Goal: Information Seeking & Learning: Learn about a topic

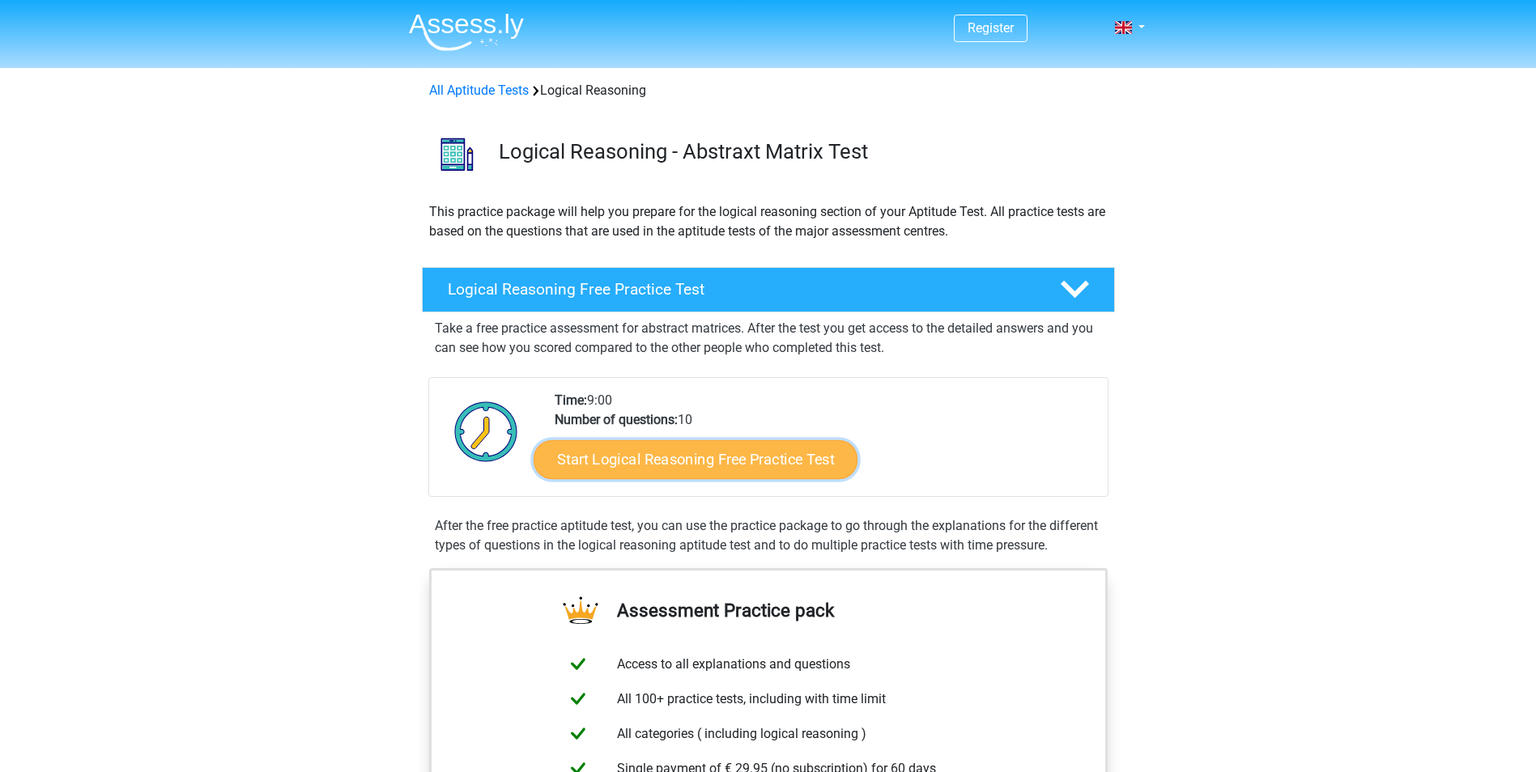
click at [751, 457] on link "Start Logical Reasoning Free Practice Test" at bounding box center [695, 459] width 324 height 39
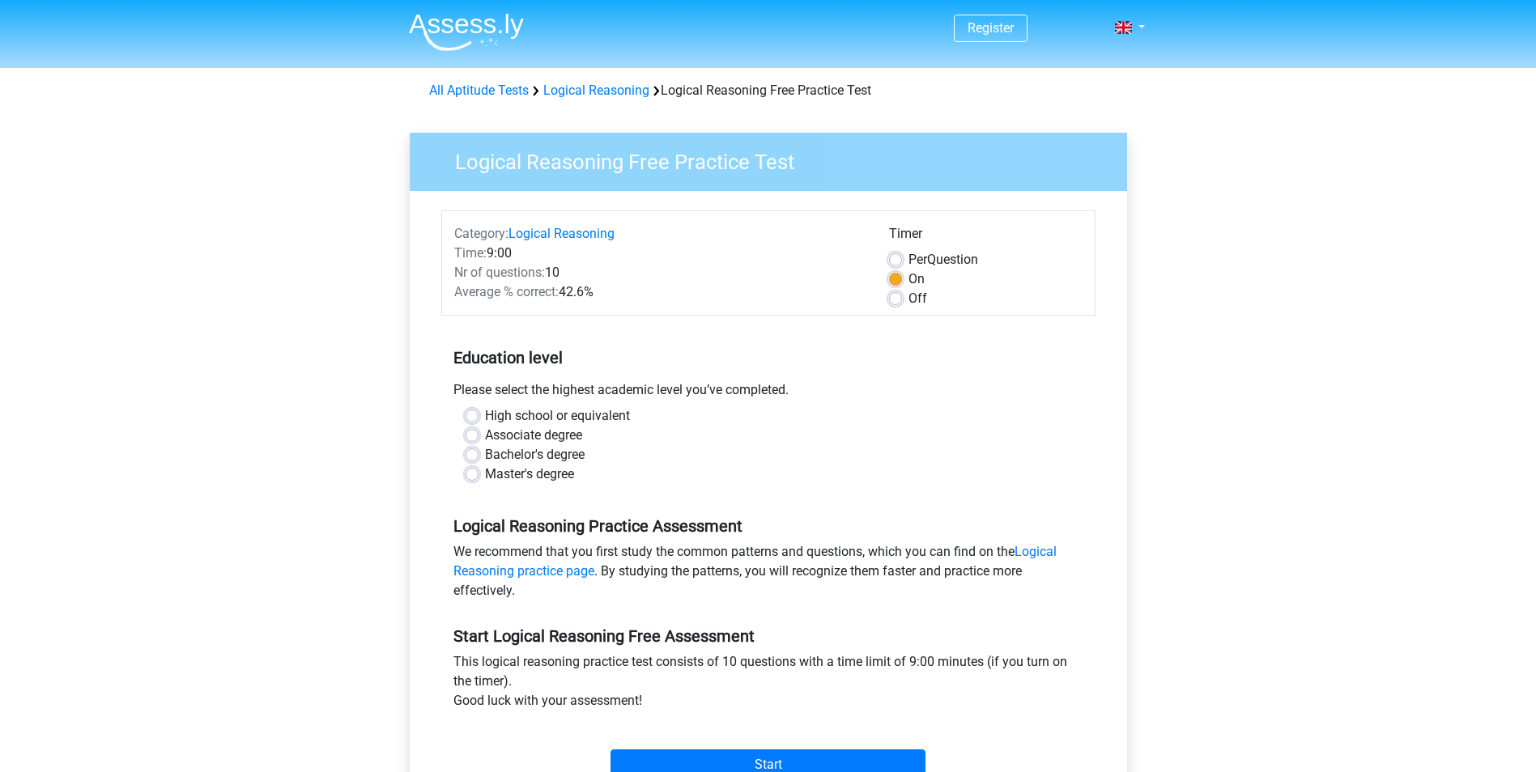
click at [512, 411] on label "High school or equivalent" at bounding box center [557, 415] width 145 height 19
click at [478, 411] on input "High school or equivalent" at bounding box center [471, 414] width 13 height 16
radio input "true"
click at [533, 451] on label "Bachelor's degree" at bounding box center [535, 454] width 100 height 19
click at [478, 451] on input "Bachelor's degree" at bounding box center [471, 453] width 13 height 16
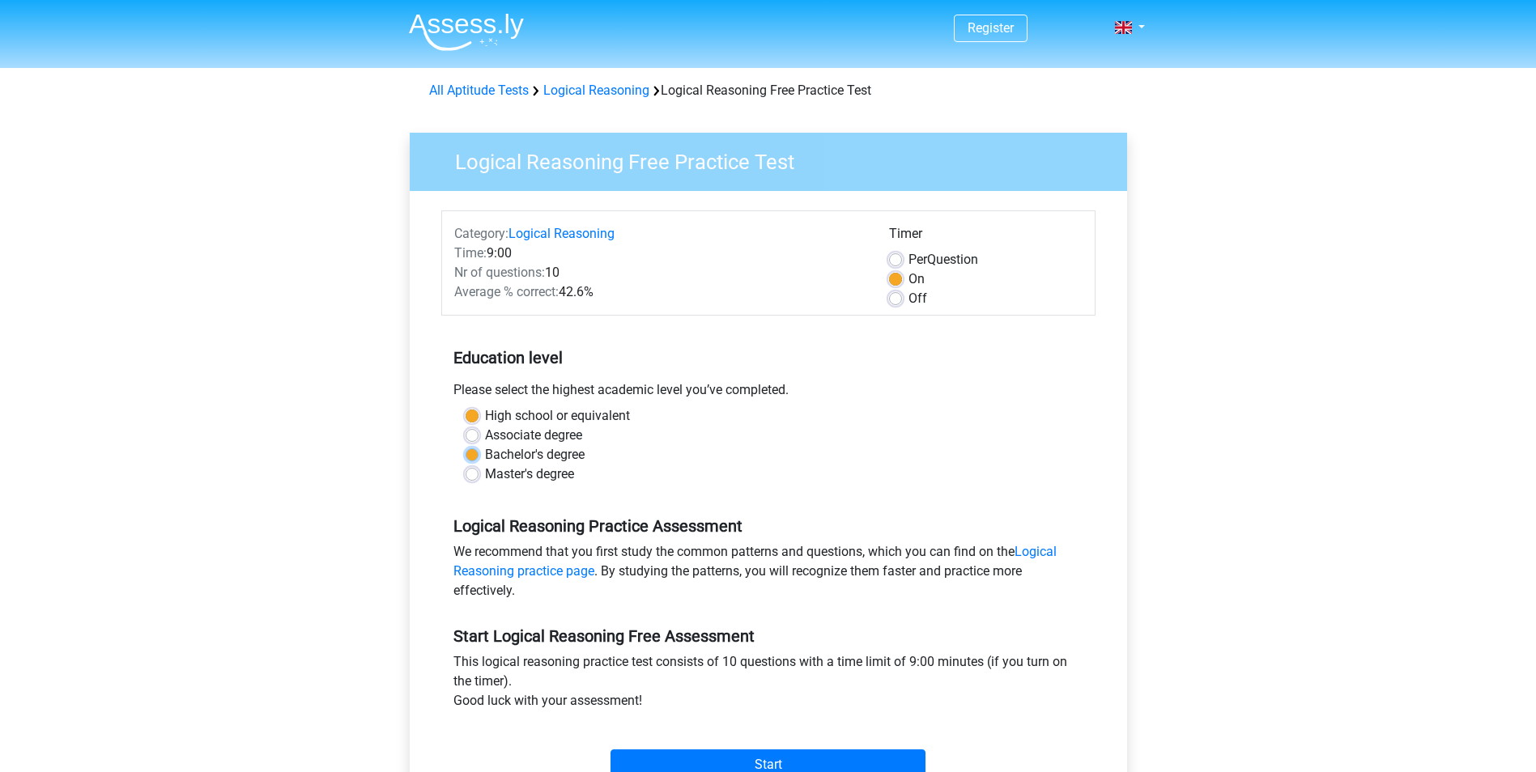
radio input "true"
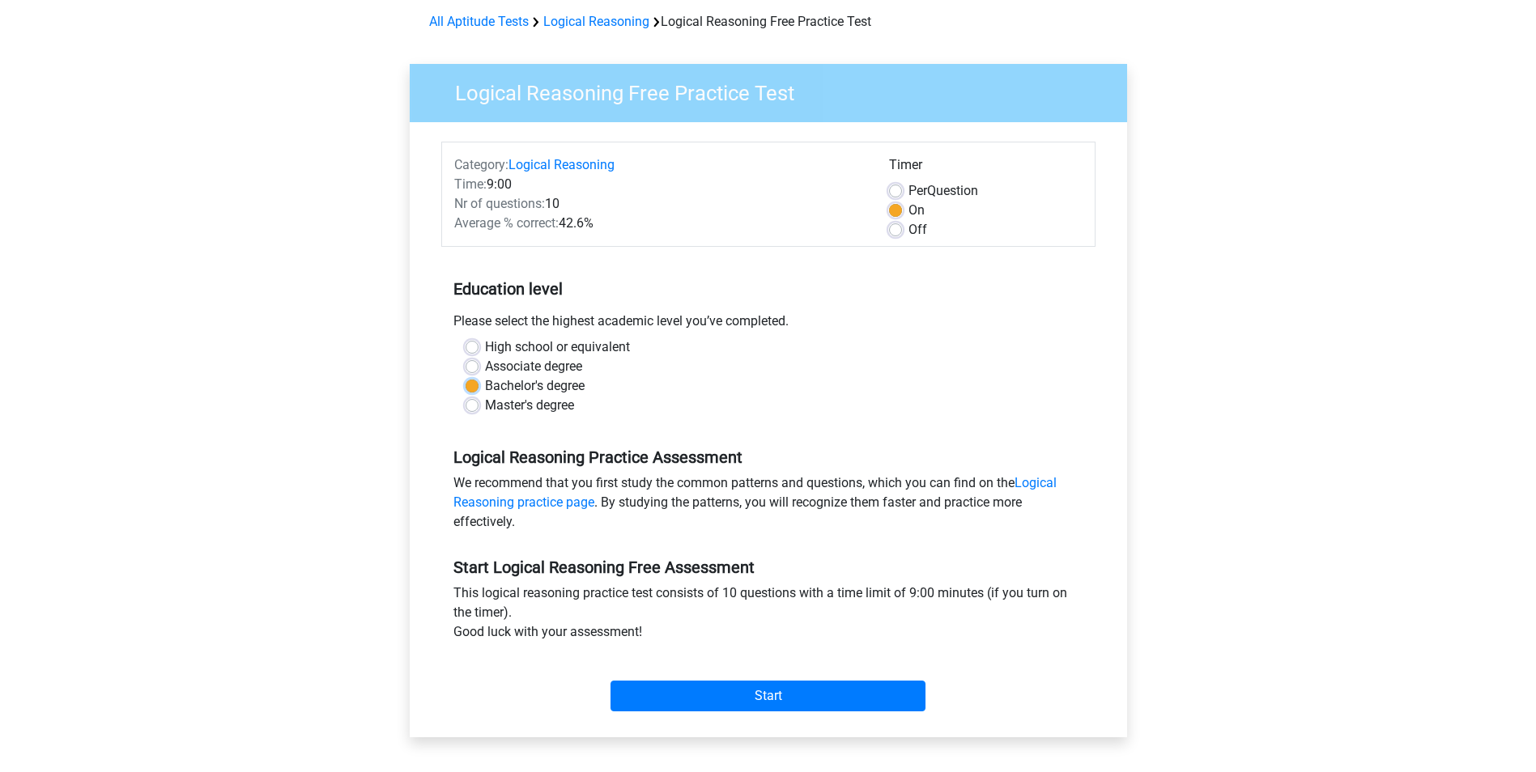
scroll to position [81, 0]
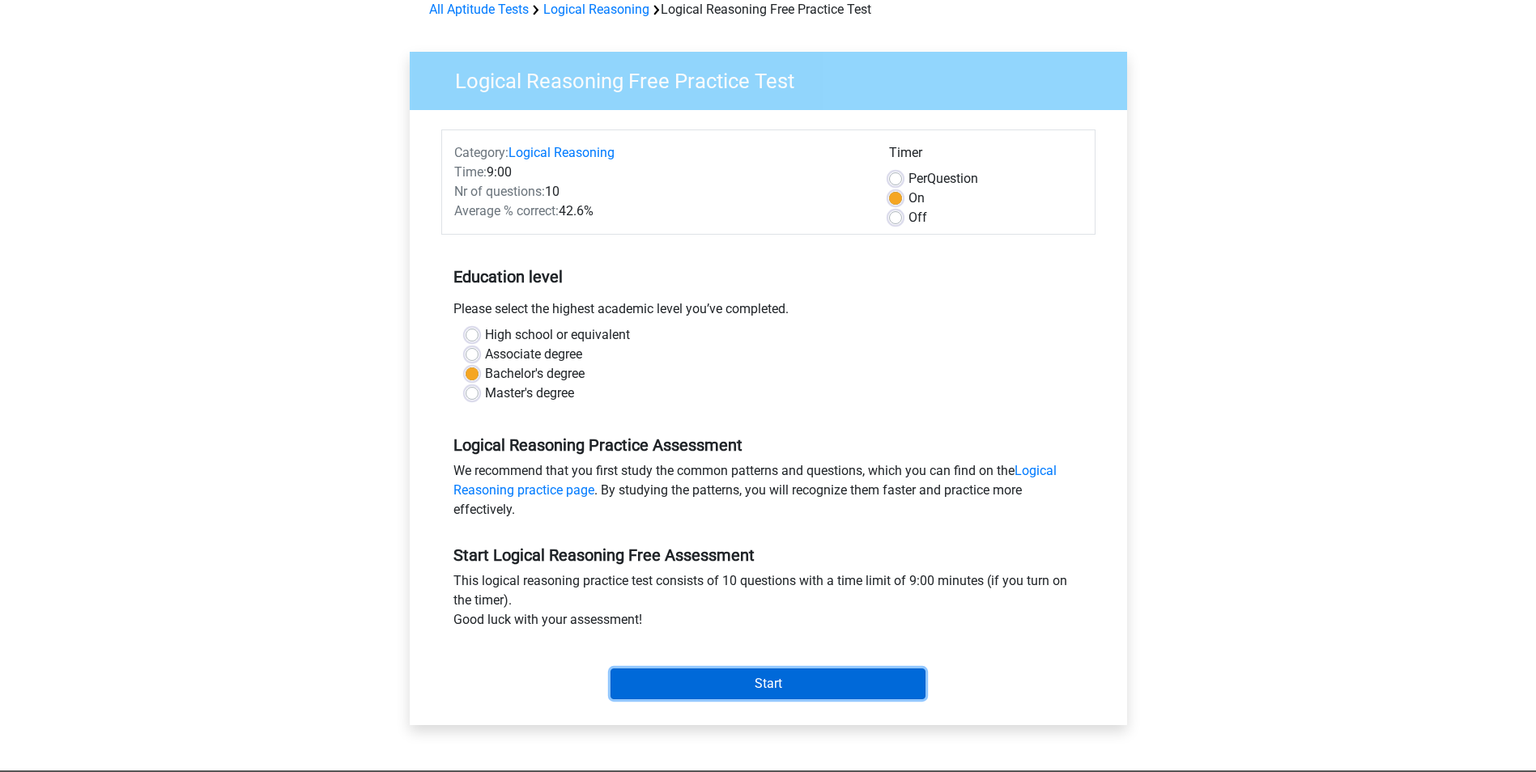
click at [806, 686] on input "Start" at bounding box center [767, 684] width 315 height 31
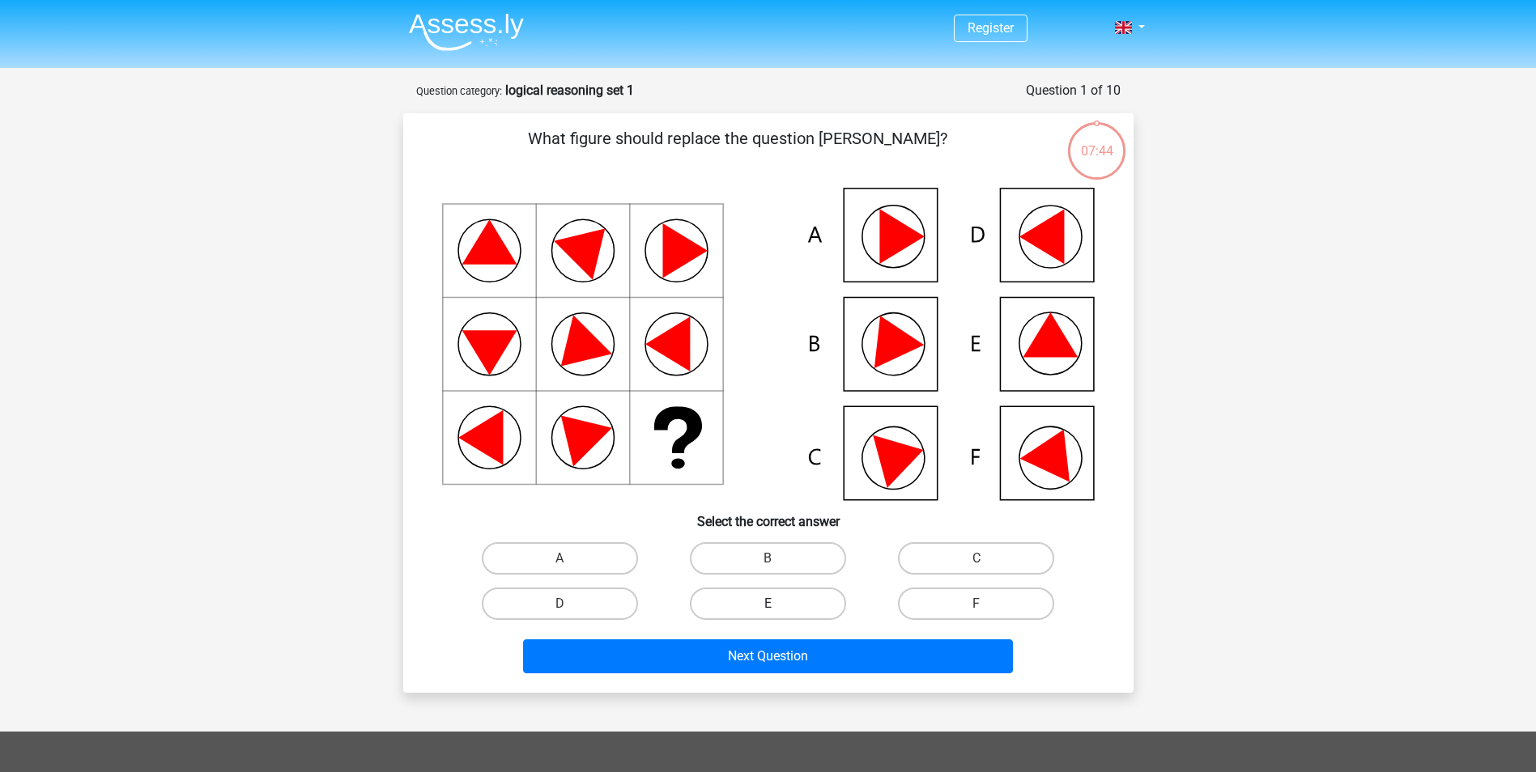
click at [817, 599] on label "E" at bounding box center [768, 604] width 156 height 32
click at [778, 604] on input "E" at bounding box center [772, 609] width 11 height 11
radio input "true"
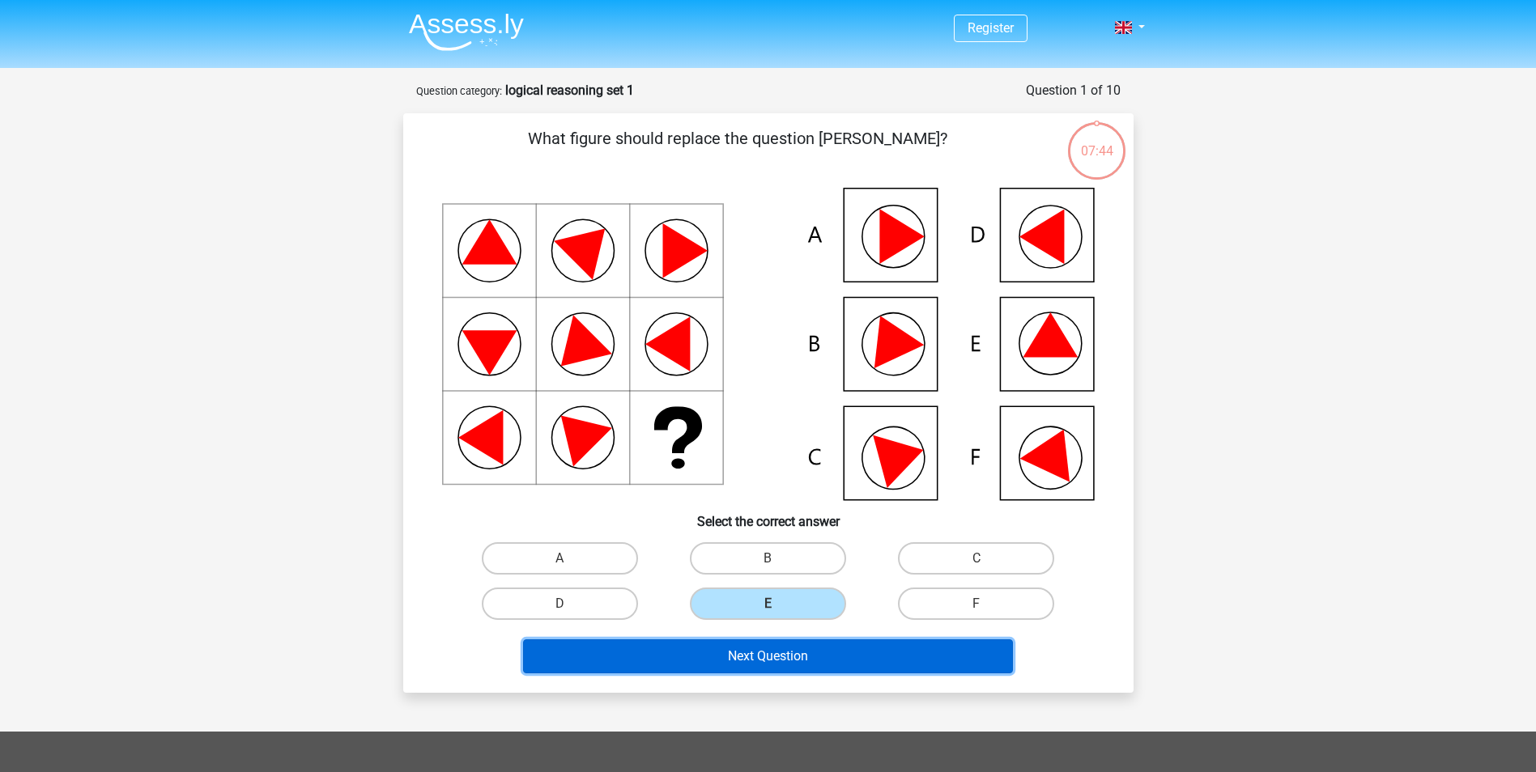
click at [814, 644] on button "Next Question" at bounding box center [768, 657] width 490 height 34
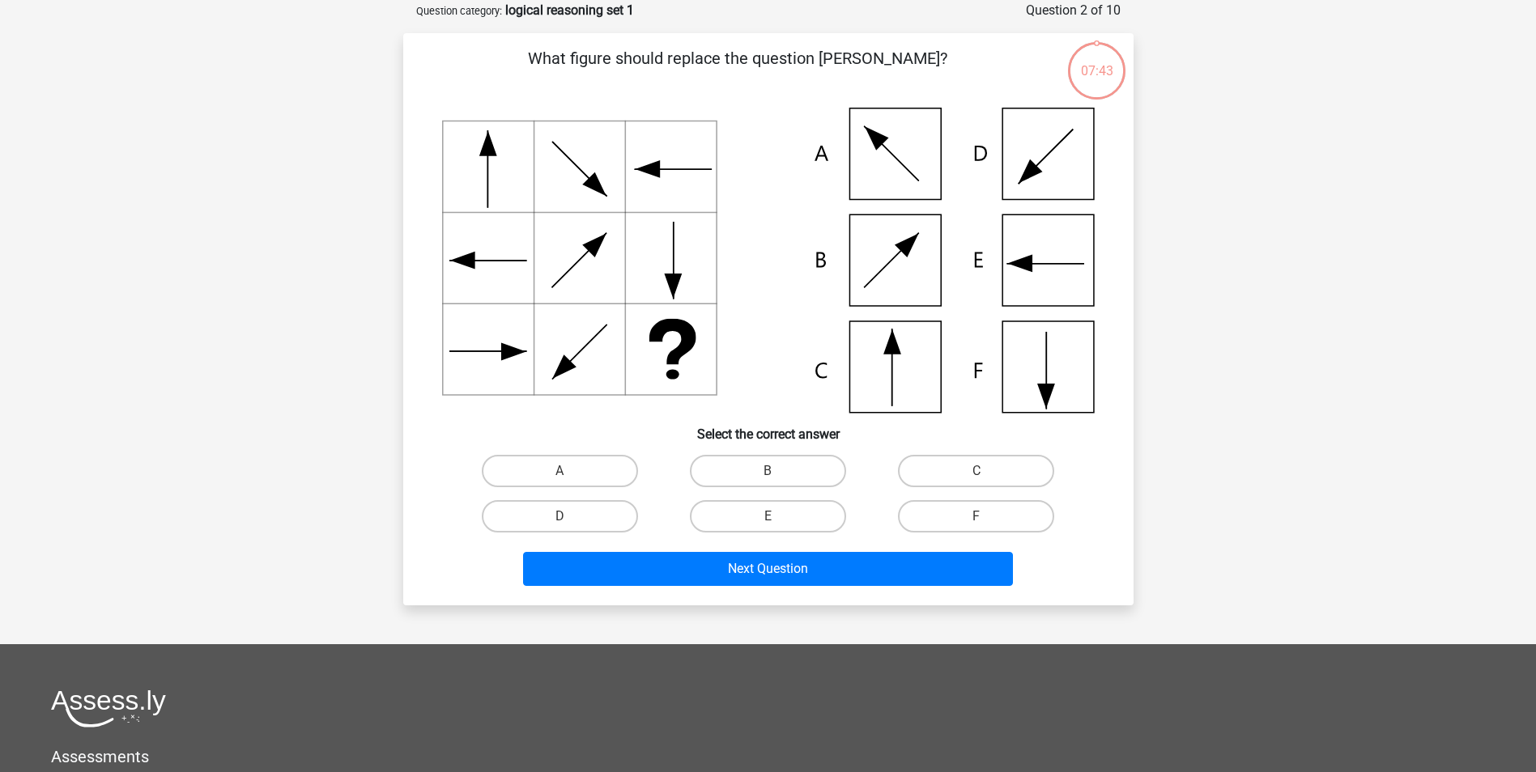
scroll to position [81, 0]
click at [952, 461] on label "C" at bounding box center [976, 470] width 156 height 32
click at [976, 470] on input "C" at bounding box center [981, 475] width 11 height 11
radio input "true"
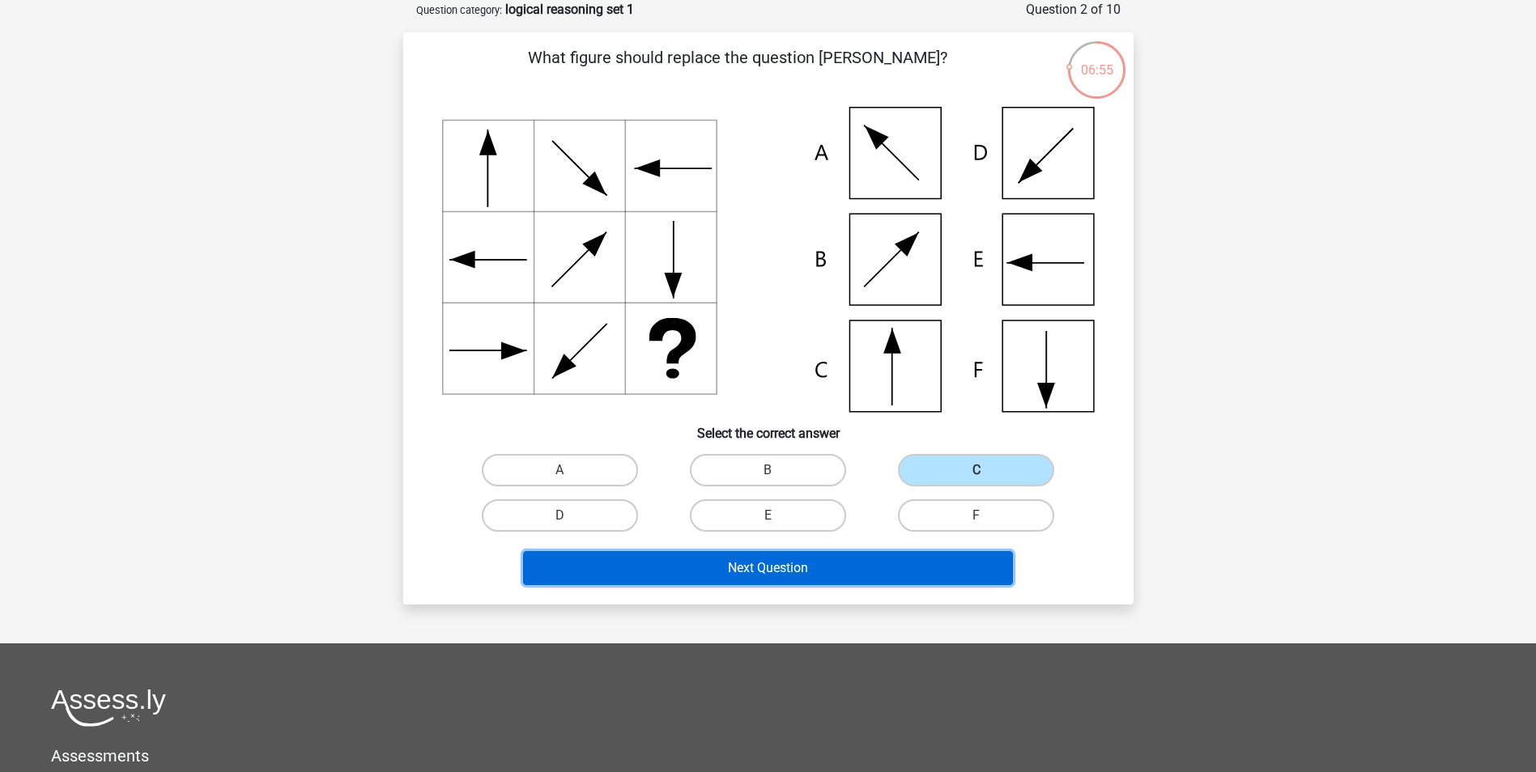
click at [812, 557] on button "Next Question" at bounding box center [768, 568] width 490 height 34
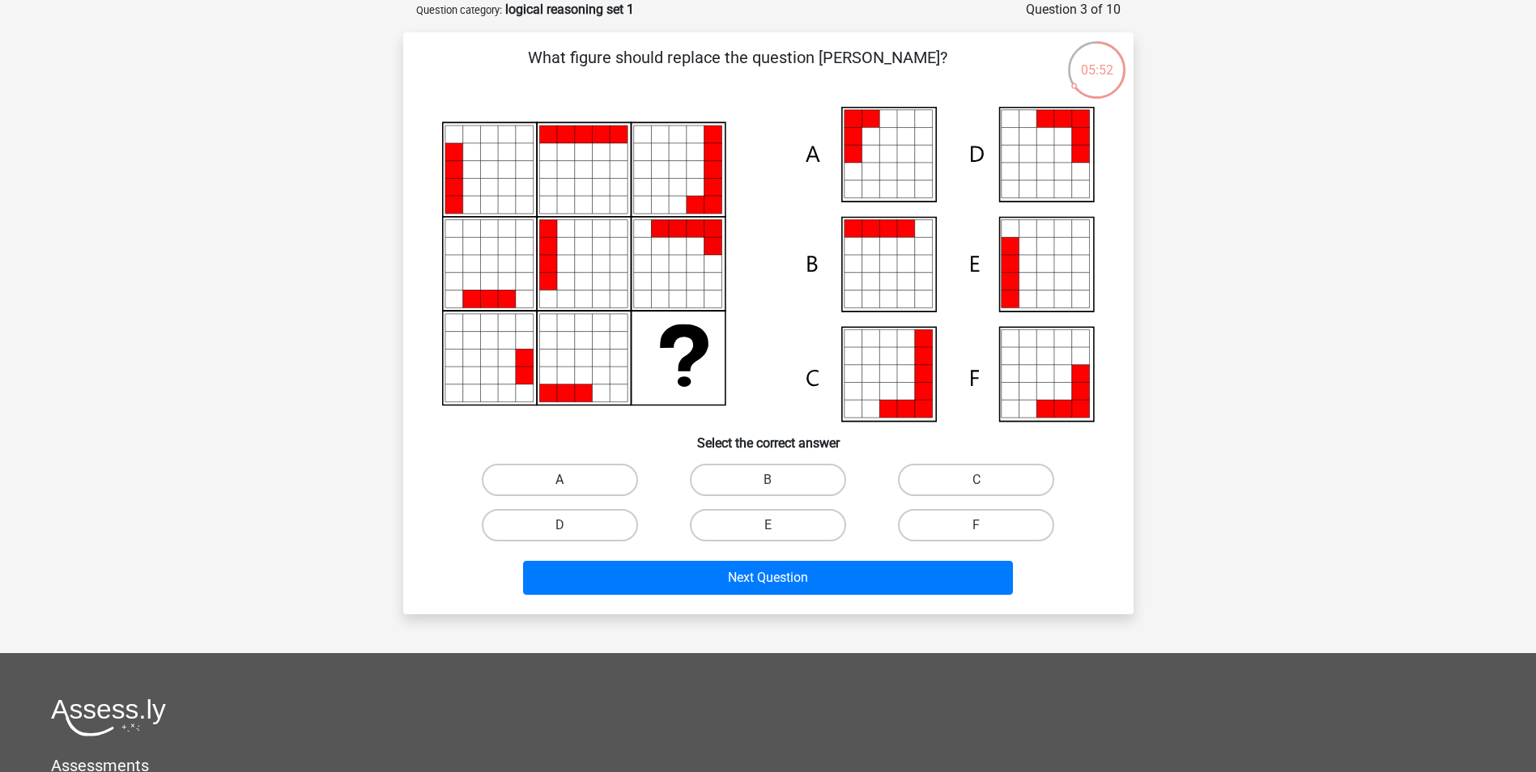
click at [596, 464] on label "A" at bounding box center [560, 480] width 156 height 32
click at [570, 480] on input "A" at bounding box center [564, 485] width 11 height 11
radio input "true"
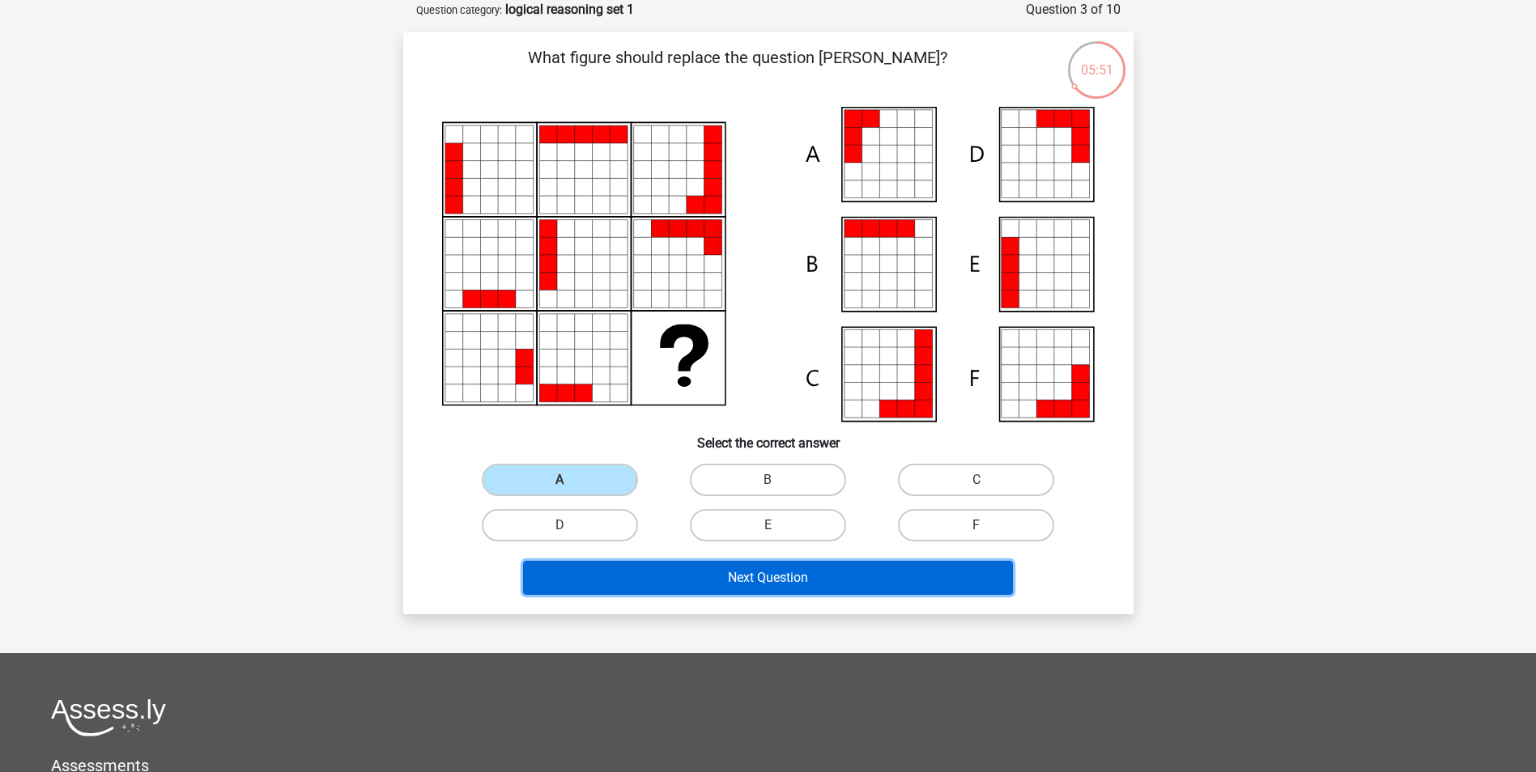
click at [760, 583] on button "Next Question" at bounding box center [768, 578] width 490 height 34
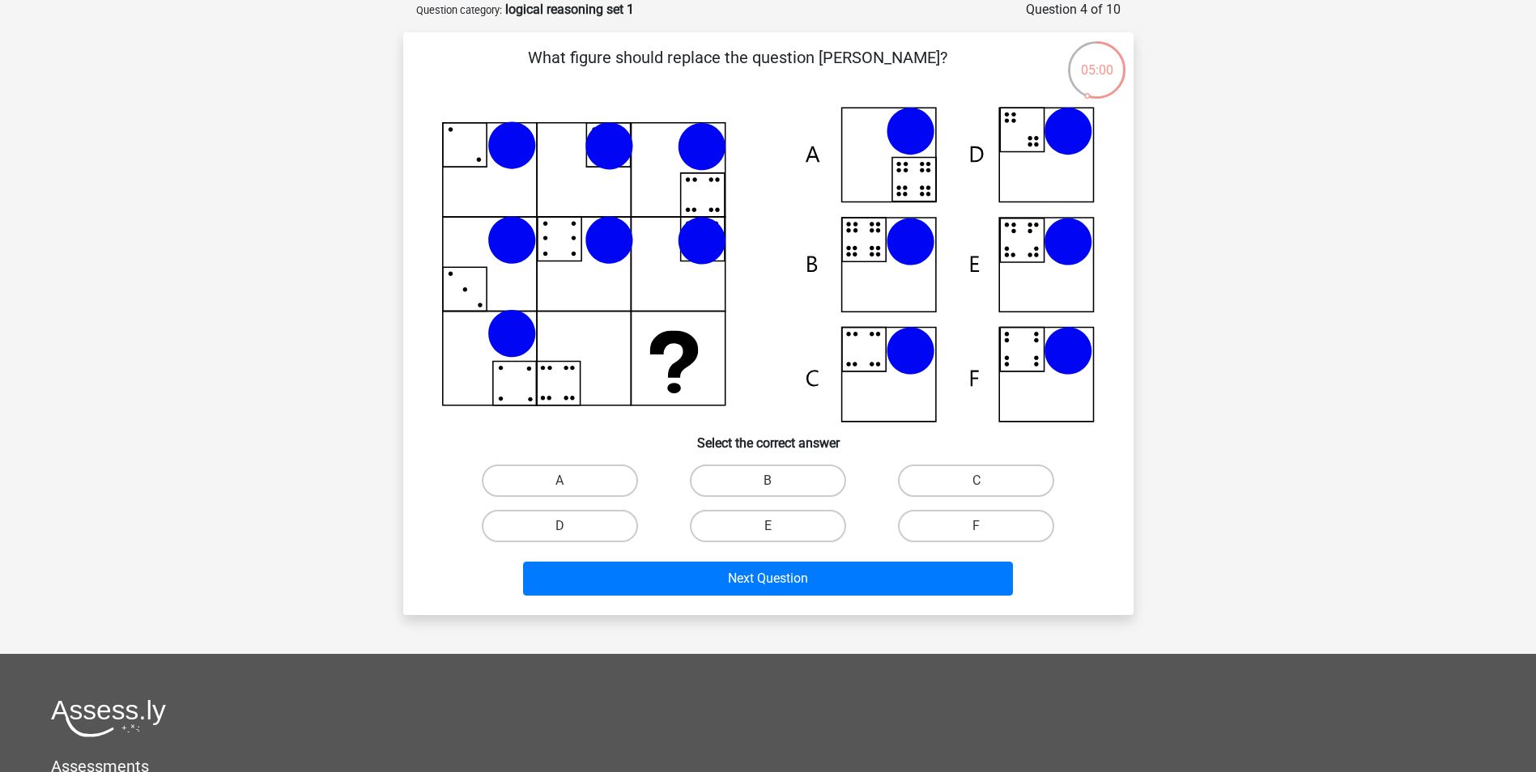
click at [773, 484] on input "B" at bounding box center [772, 486] width 11 height 11
radio input "true"
click at [782, 473] on label "B" at bounding box center [768, 481] width 156 height 32
click at [778, 481] on input "B" at bounding box center [772, 486] width 11 height 11
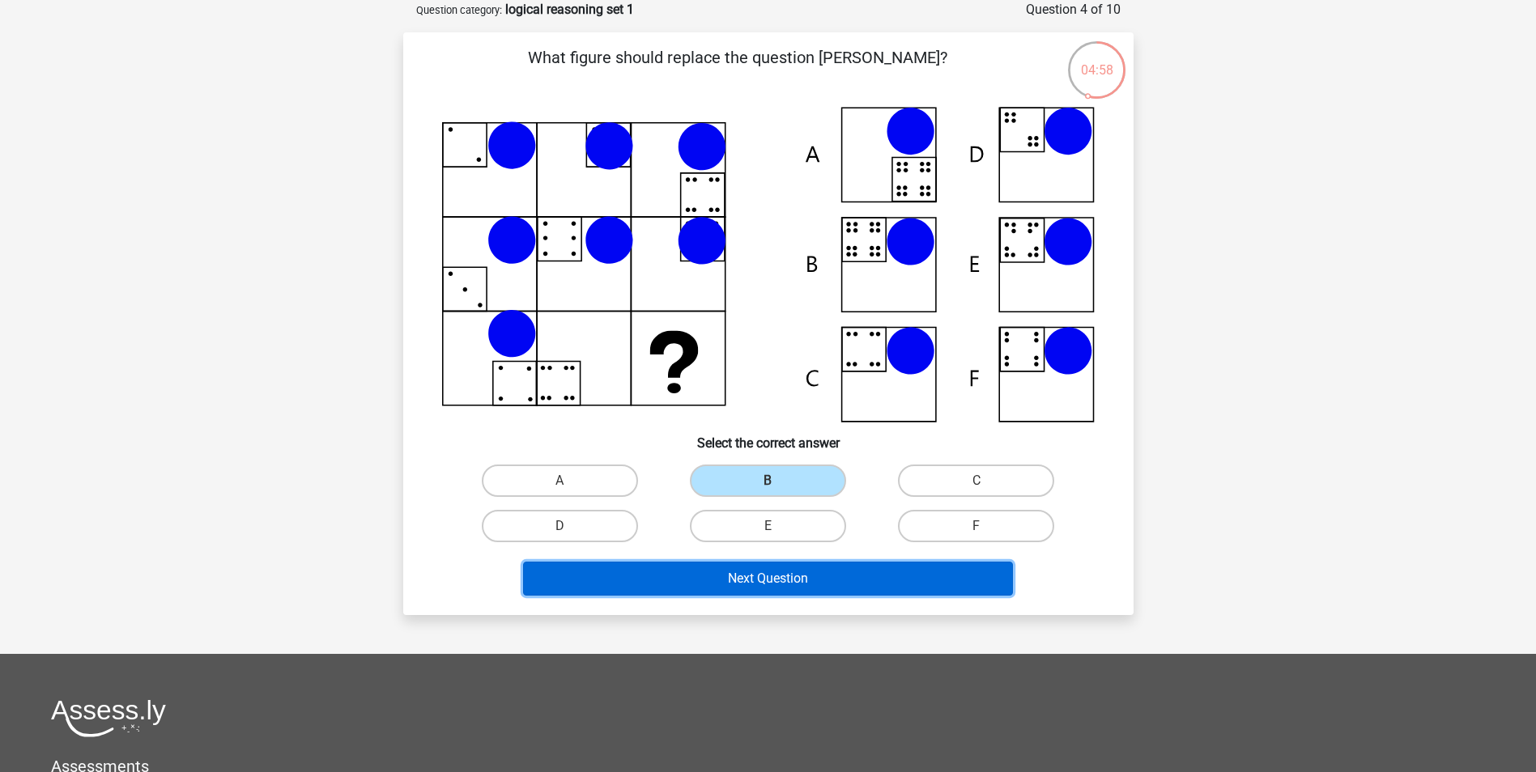
click at [832, 580] on button "Next Question" at bounding box center [768, 579] width 490 height 34
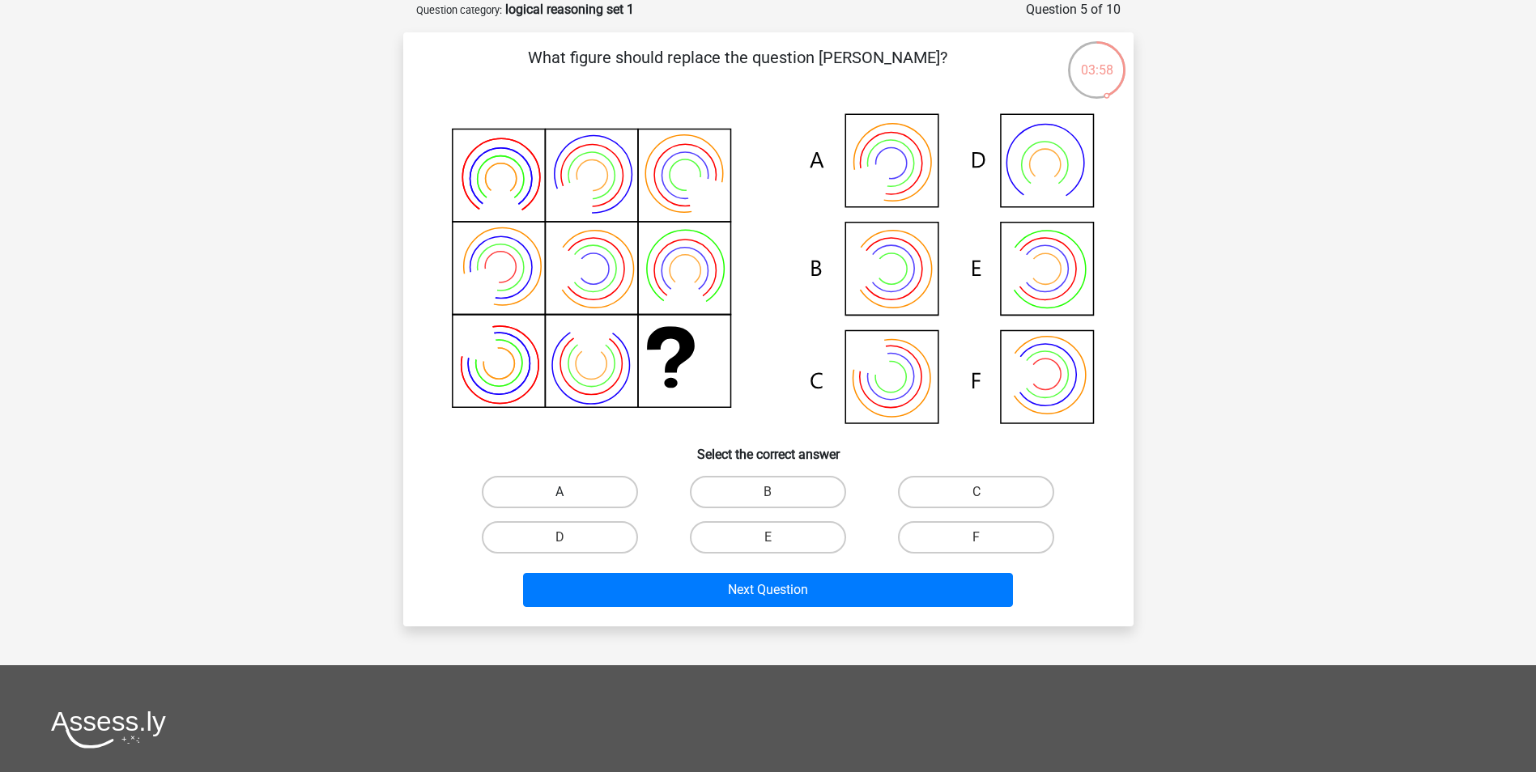
click at [576, 487] on label "A" at bounding box center [560, 492] width 156 height 32
click at [570, 492] on input "A" at bounding box center [564, 497] width 11 height 11
radio input "true"
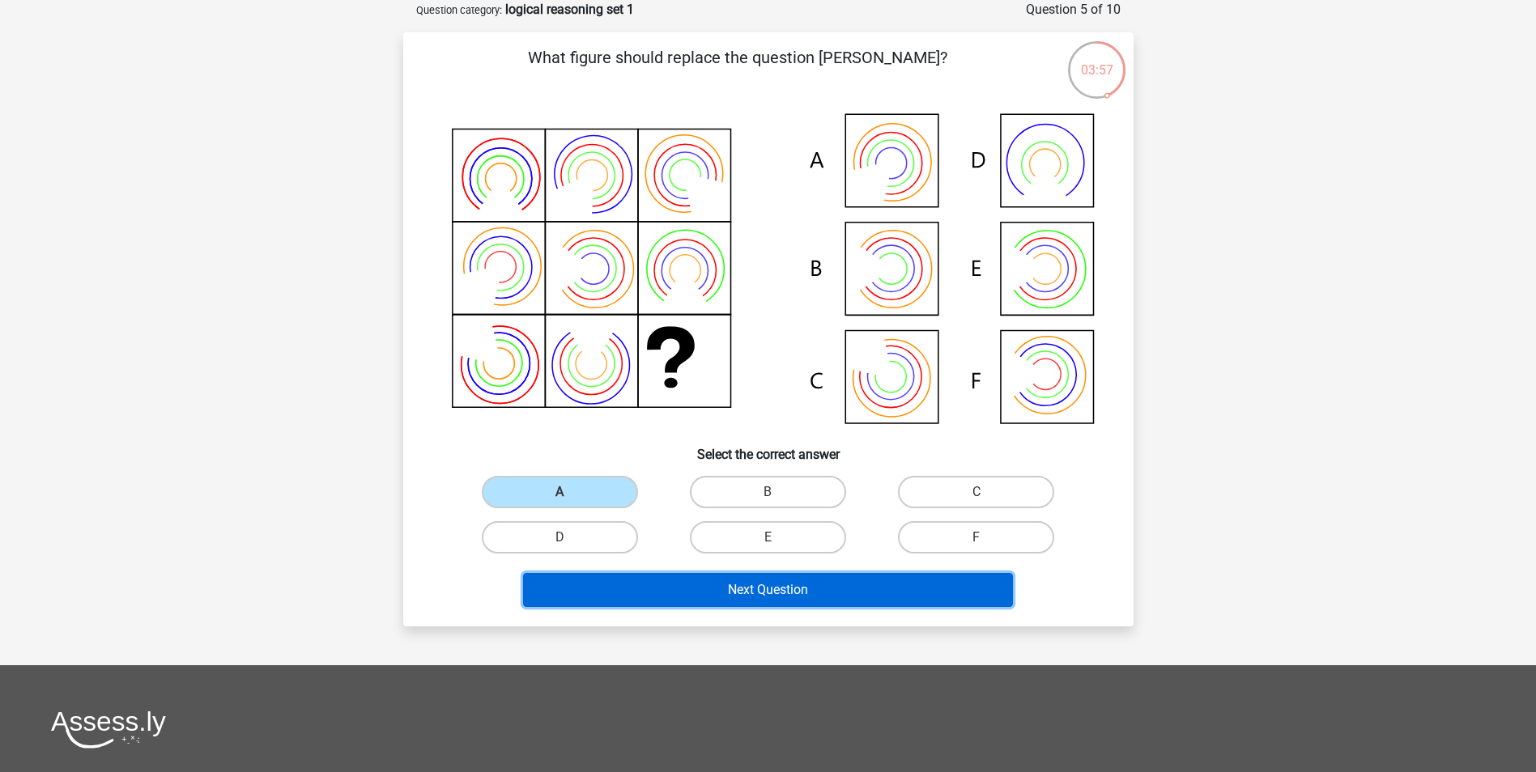
click at [780, 592] on button "Next Question" at bounding box center [768, 590] width 490 height 34
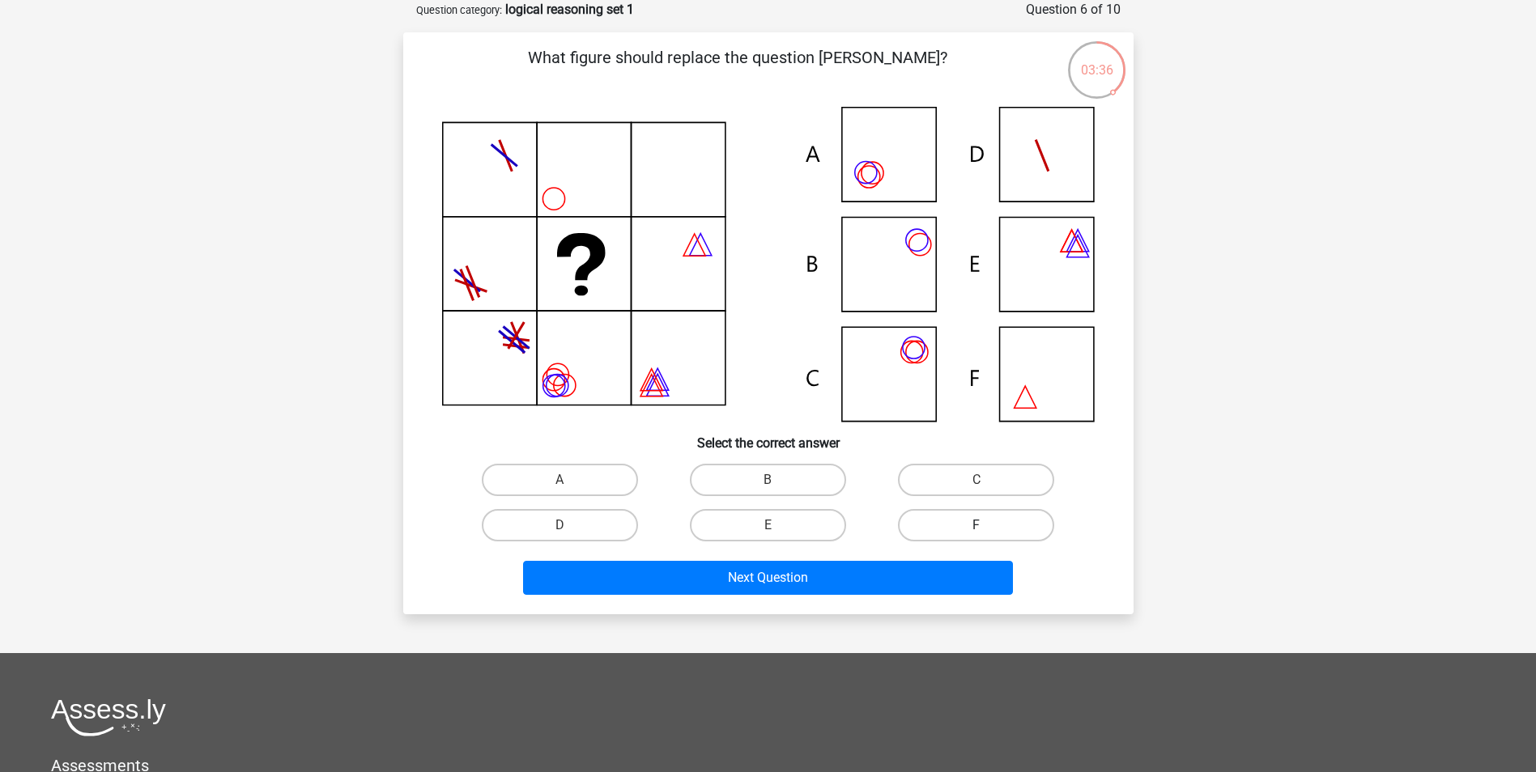
click at [958, 525] on label "F" at bounding box center [976, 525] width 156 height 32
click at [976, 525] on input "F" at bounding box center [981, 530] width 11 height 11
radio input "true"
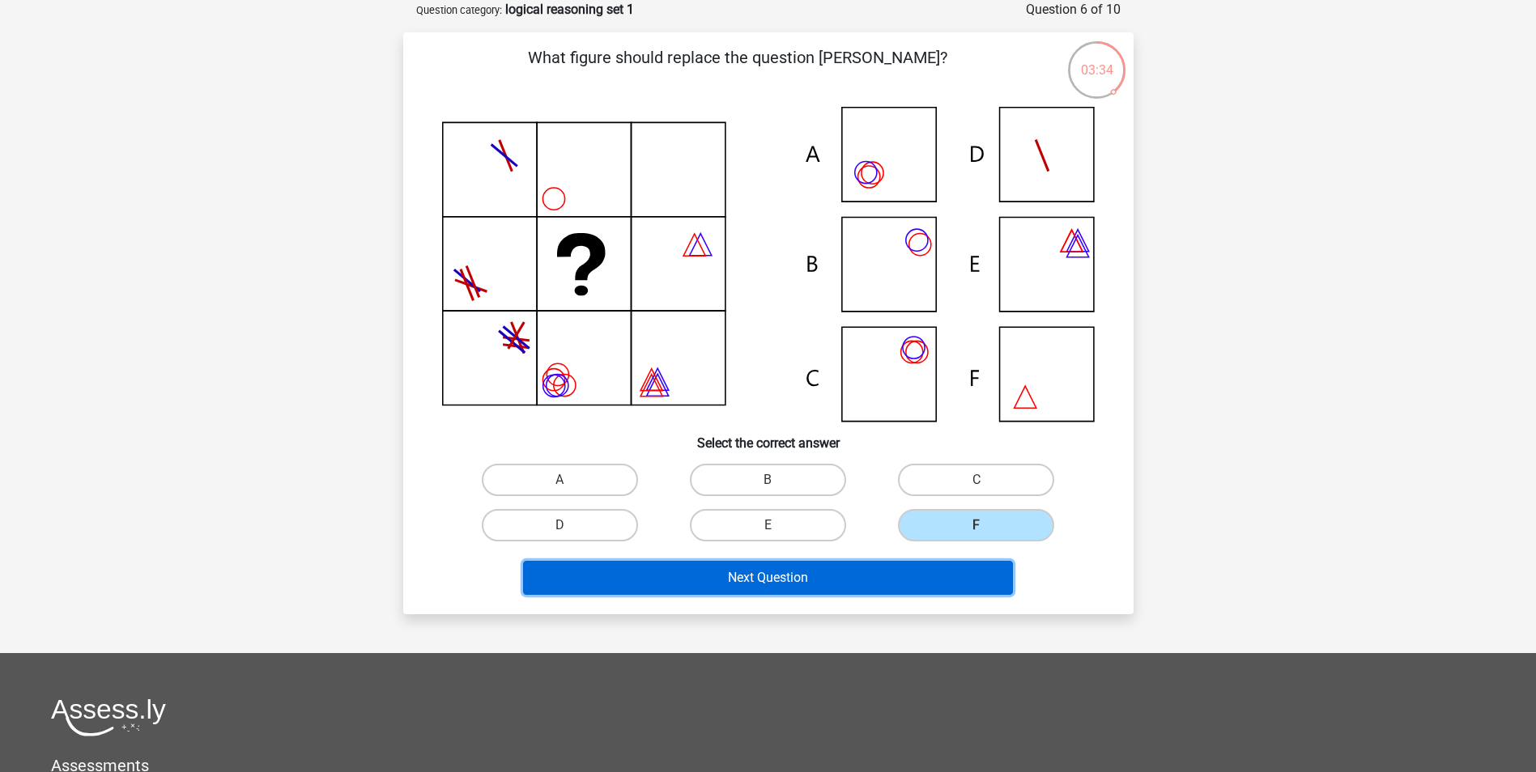
click at [881, 585] on button "Next Question" at bounding box center [768, 578] width 490 height 34
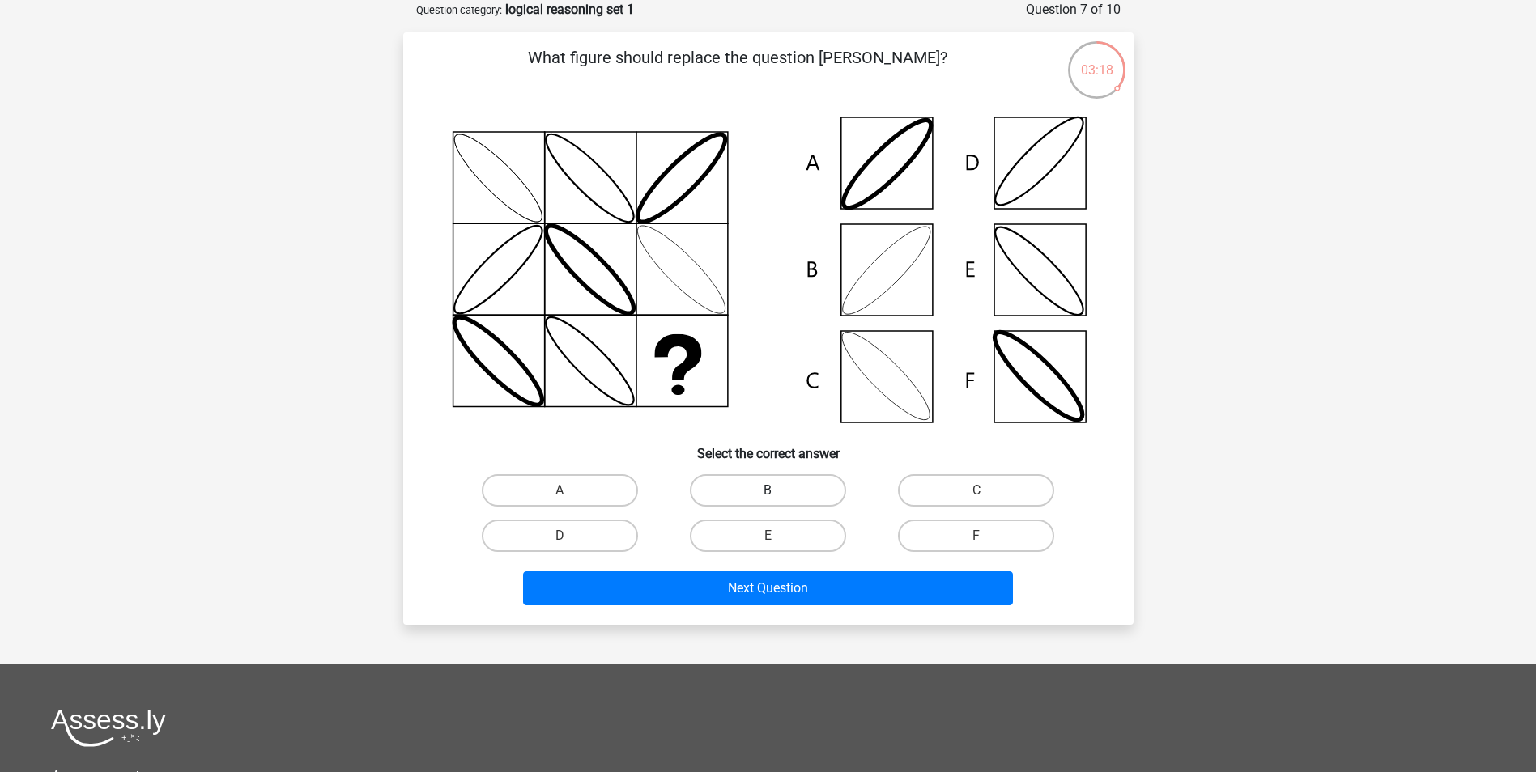
click at [788, 484] on label "B" at bounding box center [768, 490] width 156 height 32
click at [778, 491] on input "B" at bounding box center [772, 496] width 11 height 11
radio input "true"
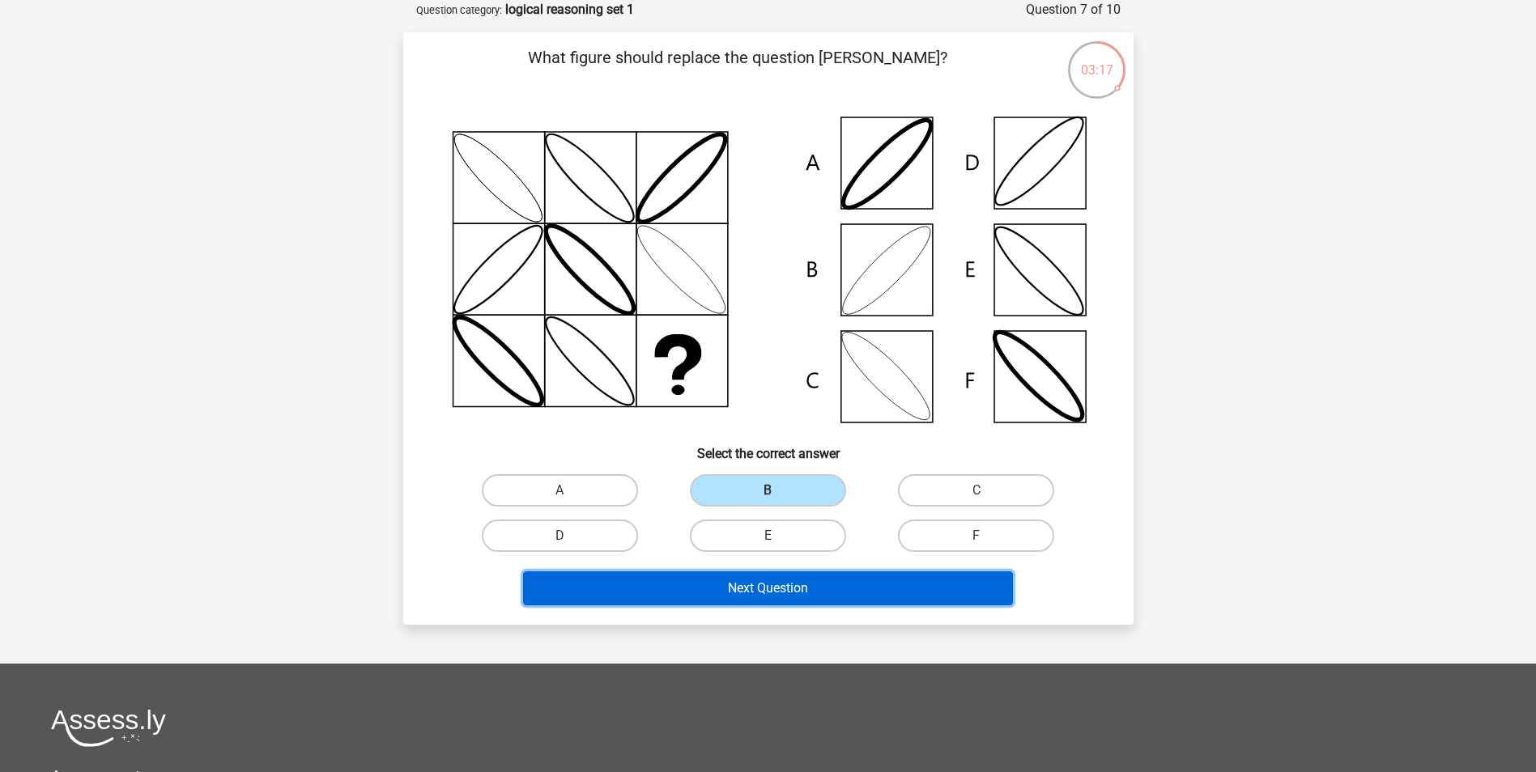
click at [778, 583] on button "Next Question" at bounding box center [768, 589] width 490 height 34
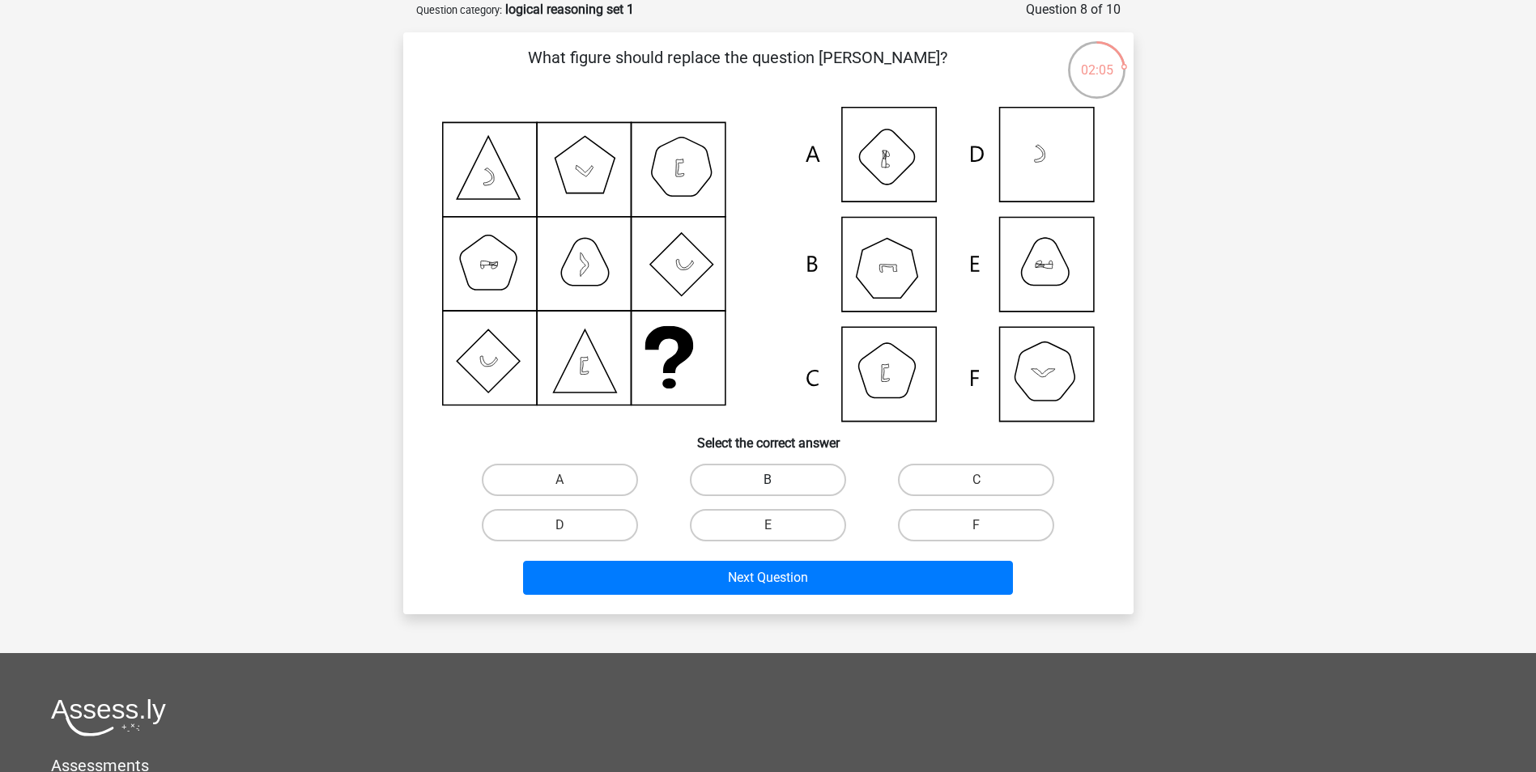
click at [771, 474] on label "B" at bounding box center [768, 480] width 156 height 32
click at [771, 480] on input "B" at bounding box center [772, 485] width 11 height 11
radio input "true"
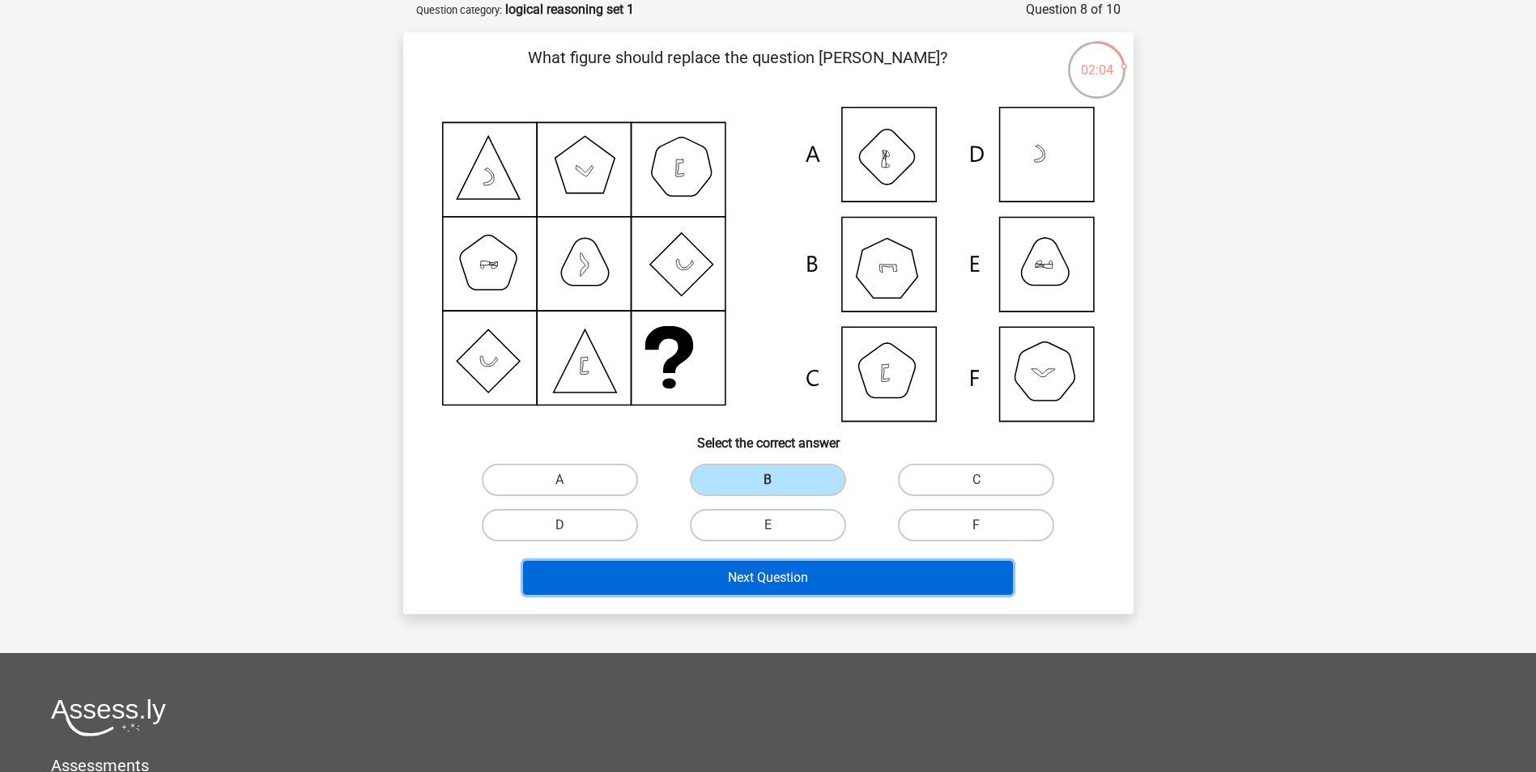
click at [799, 575] on button "Next Question" at bounding box center [768, 578] width 490 height 34
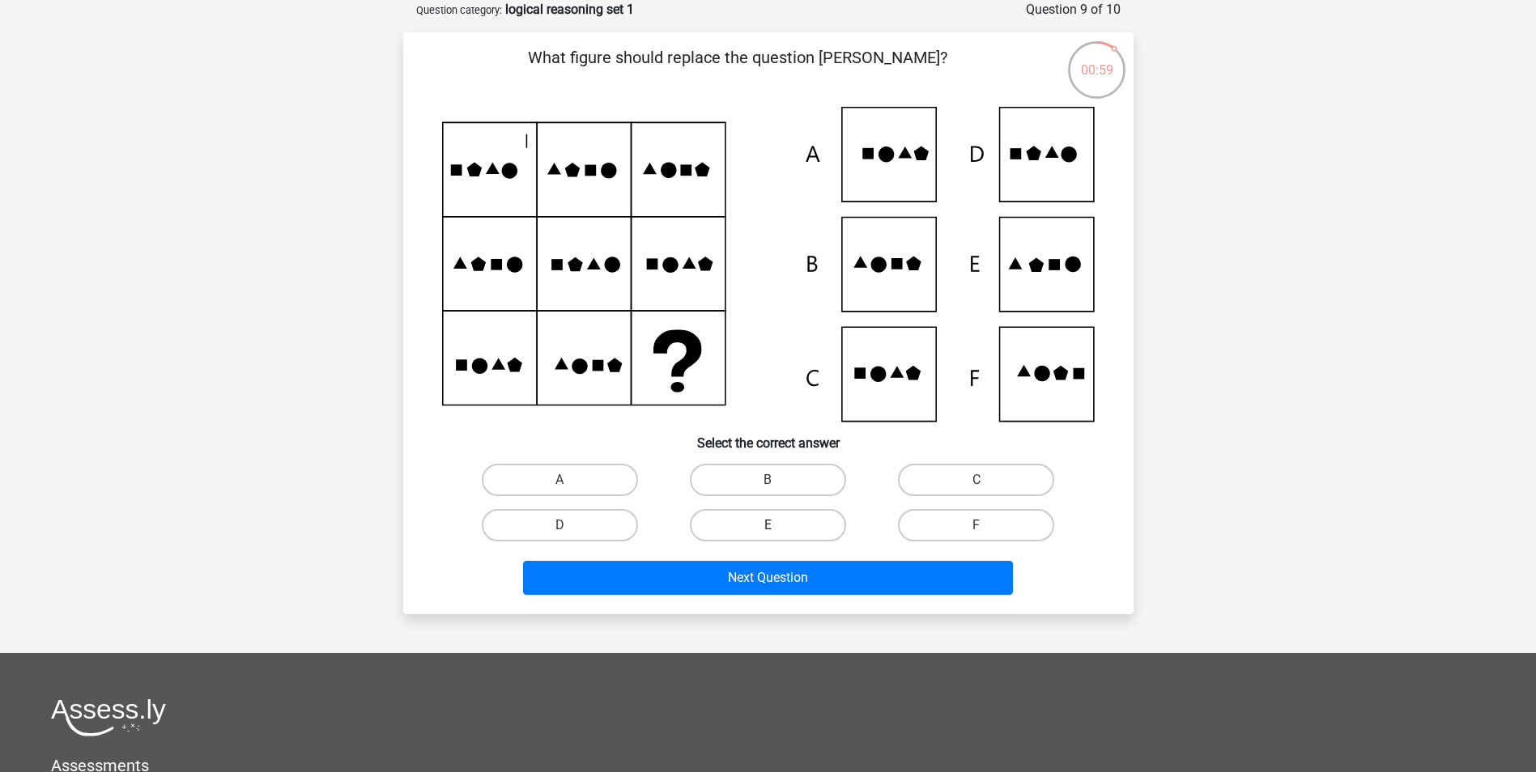
click at [759, 529] on label "E" at bounding box center [768, 525] width 156 height 32
click at [767, 529] on input "E" at bounding box center [772, 530] width 11 height 11
radio input "true"
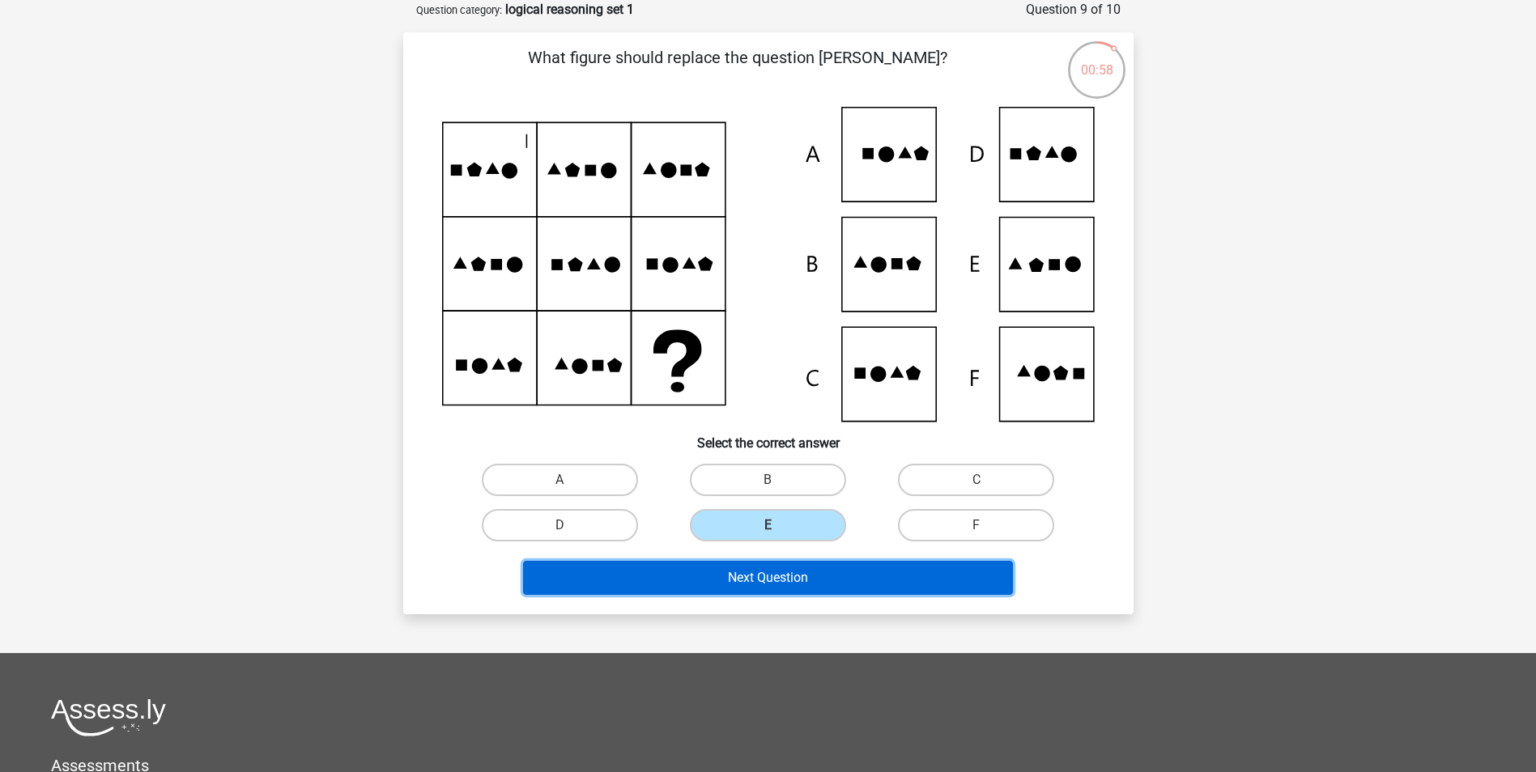
click at [801, 578] on button "Next Question" at bounding box center [768, 578] width 490 height 34
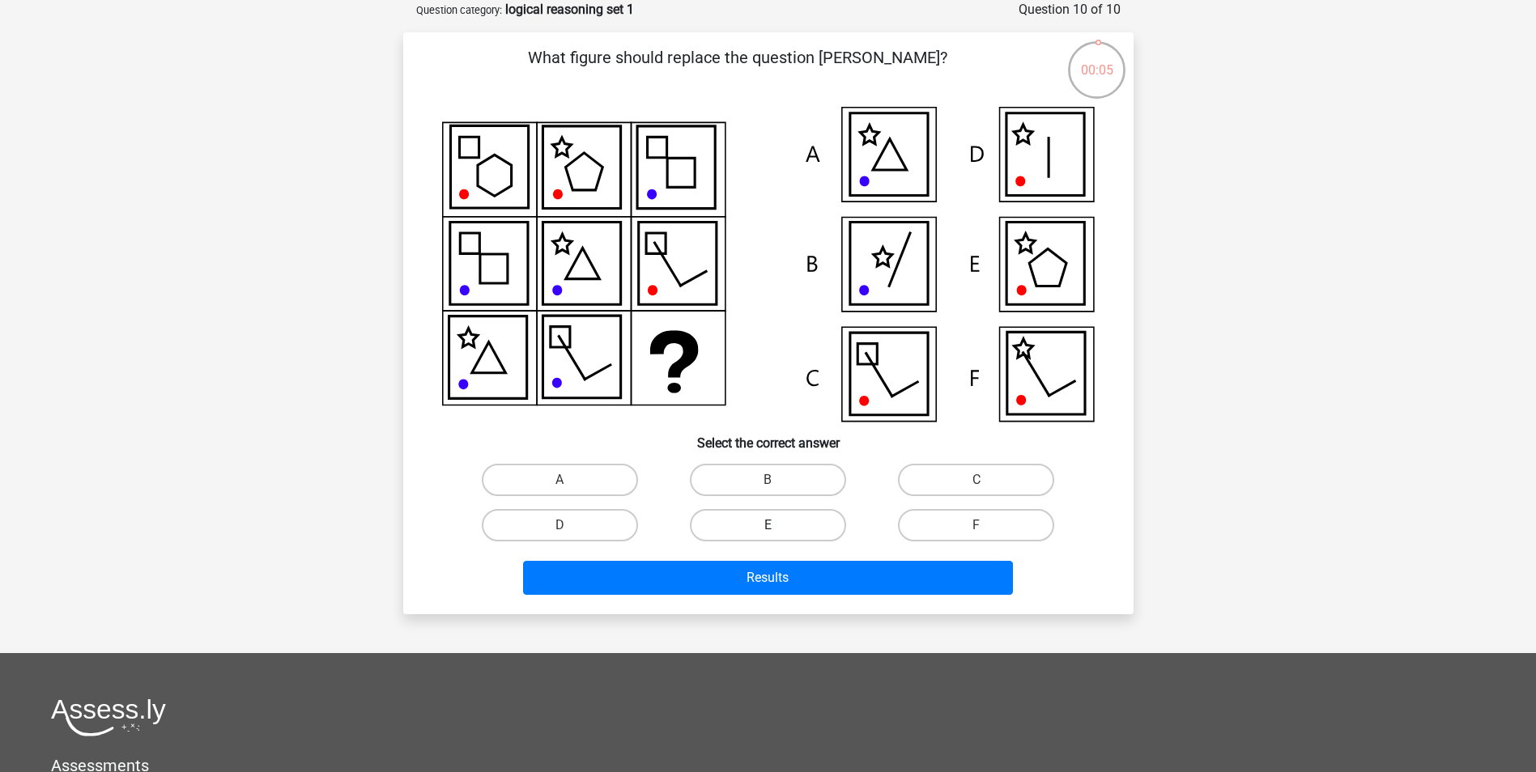
click at [786, 529] on label "E" at bounding box center [768, 525] width 156 height 32
click at [778, 529] on input "E" at bounding box center [772, 530] width 11 height 11
radio input "true"
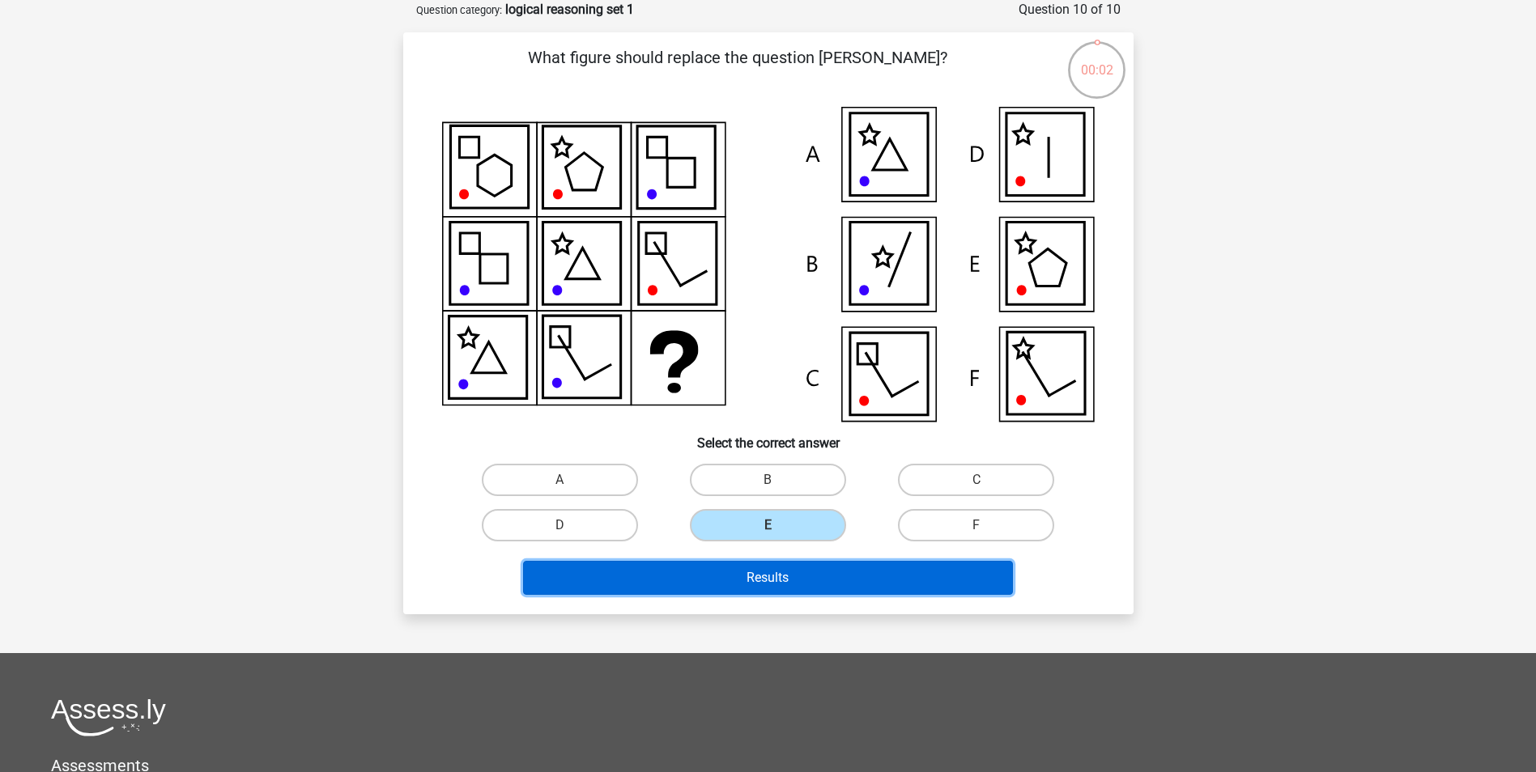
click at [842, 577] on button "Results" at bounding box center [768, 578] width 490 height 34
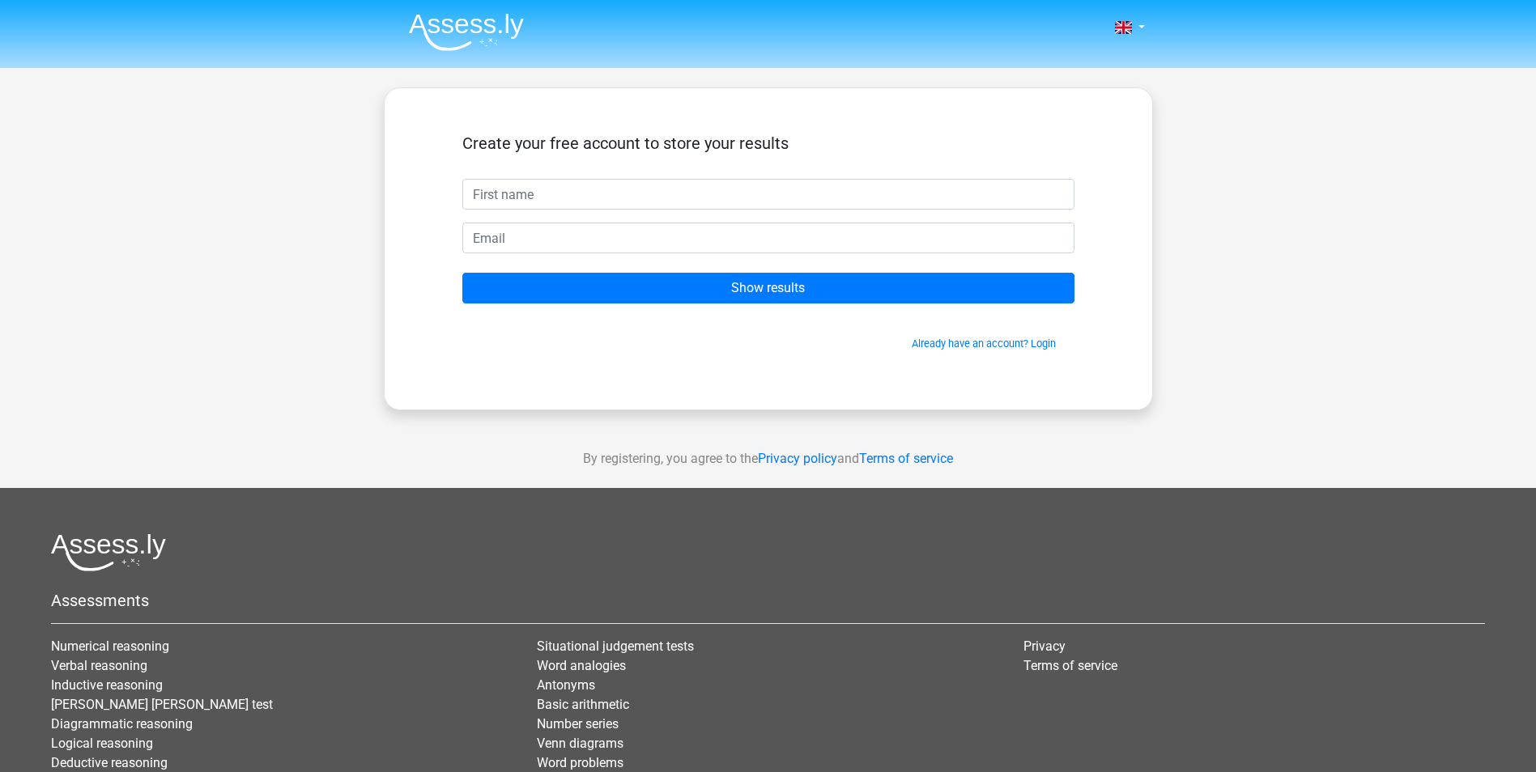
click at [618, 189] on input "text" at bounding box center [768, 194] width 612 height 31
type input "j"
type input "[PERSON_NAME]"
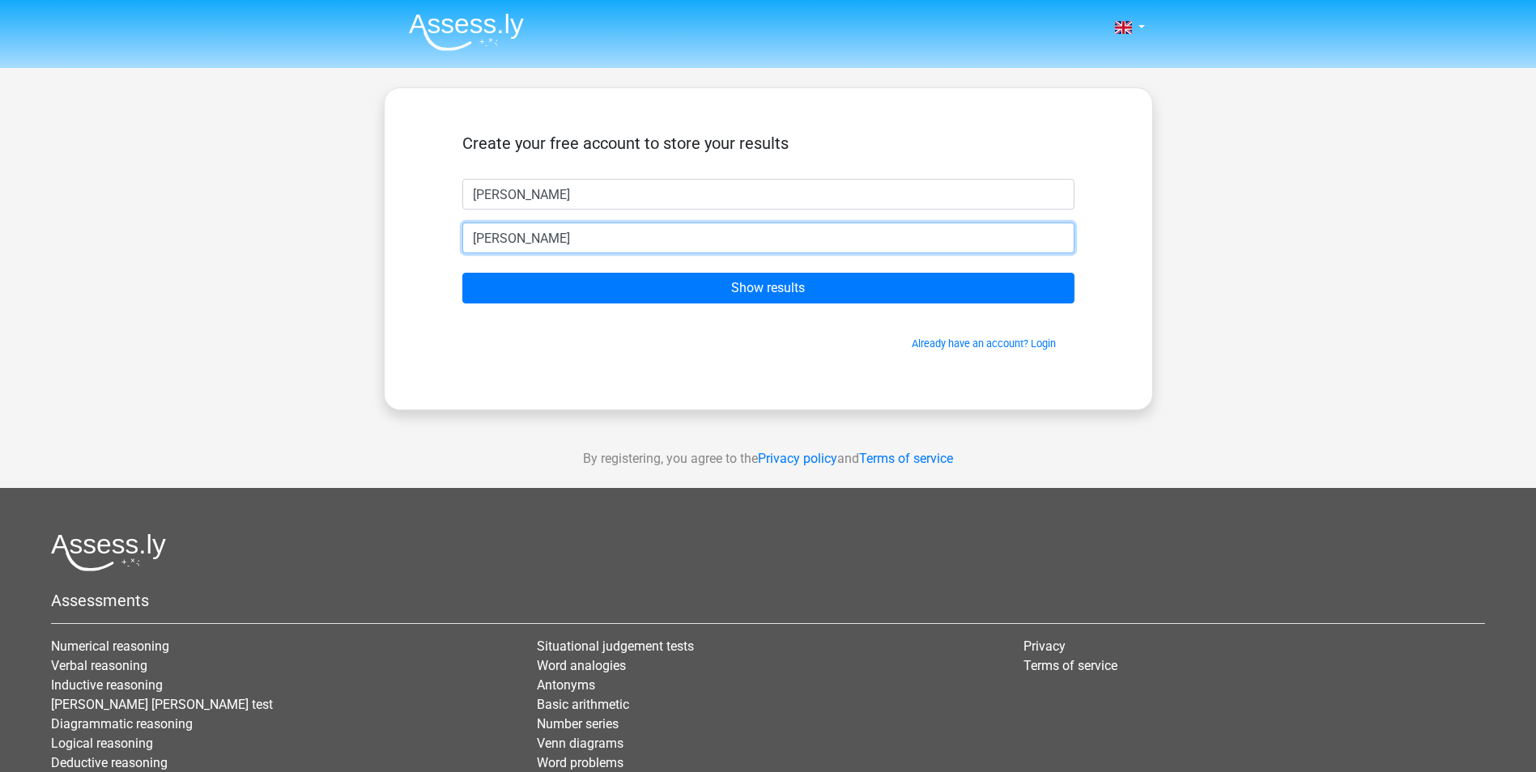
type input "[PERSON_NAME][EMAIL_ADDRESS][PERSON_NAME][PERSON_NAME][DOMAIN_NAME]"
click at [462, 273] on input "Show results" at bounding box center [768, 288] width 612 height 31
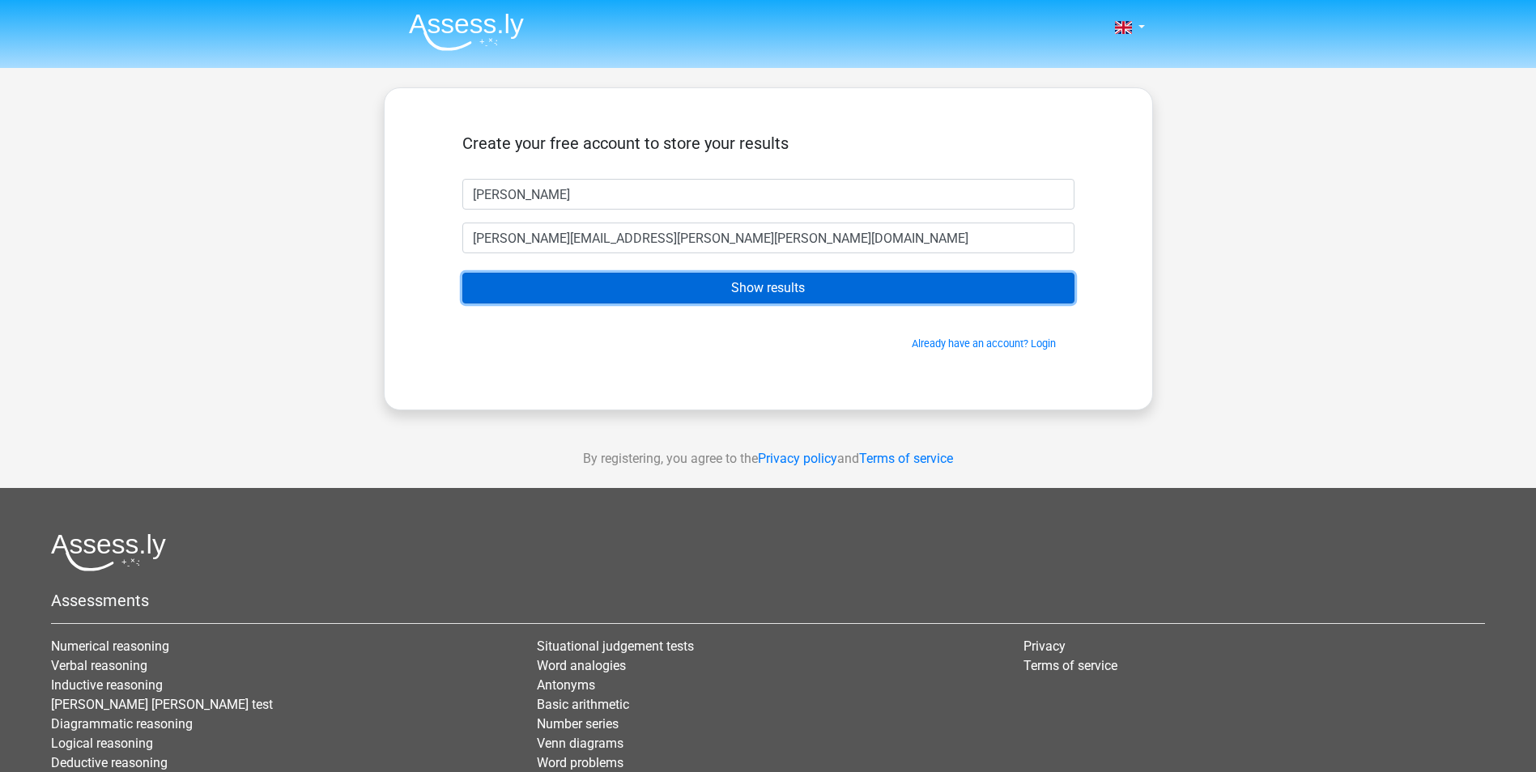
click at [790, 293] on input "Show results" at bounding box center [768, 288] width 612 height 31
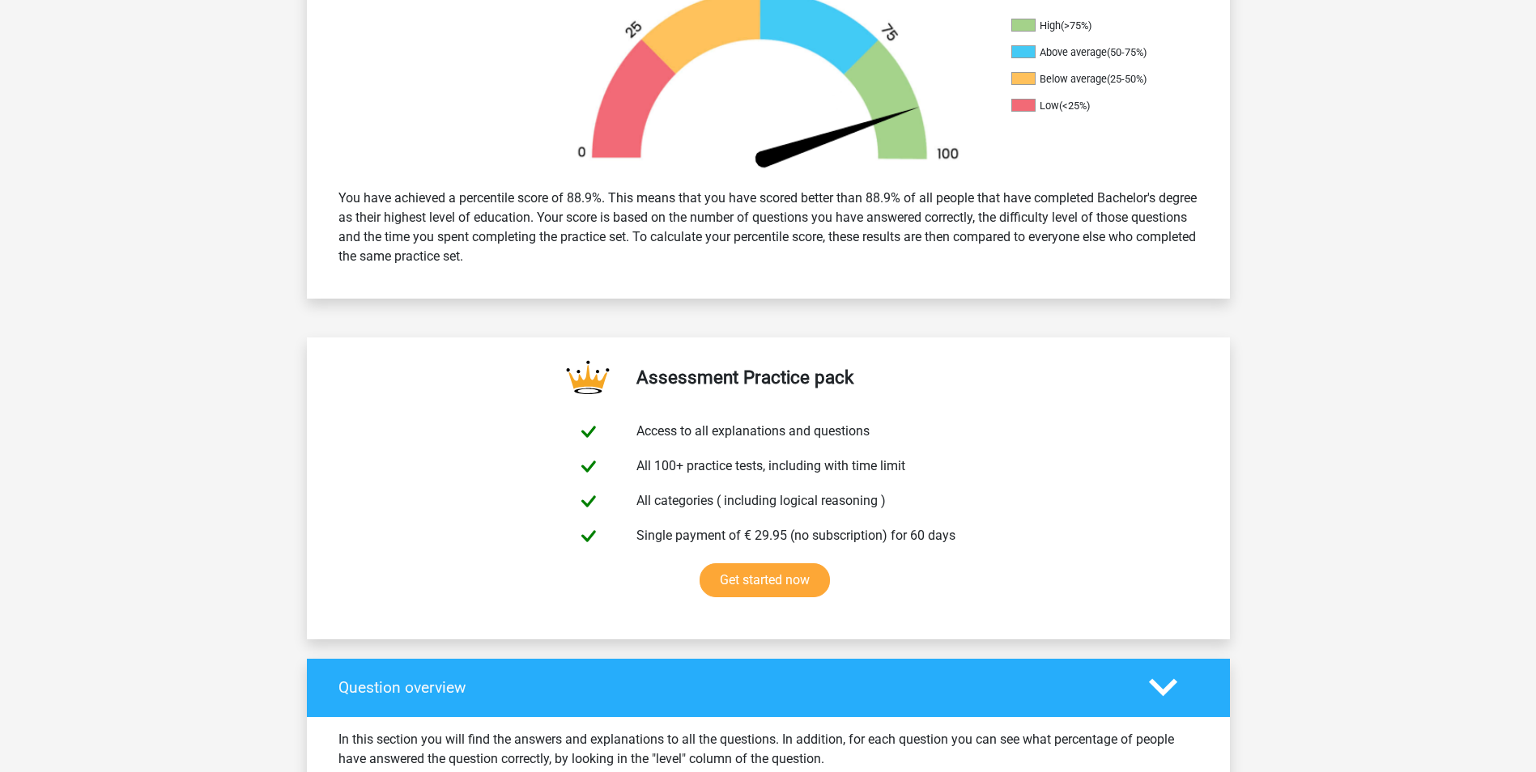
scroll to position [648, 0]
